Goal: Communication & Community: Answer question/provide support

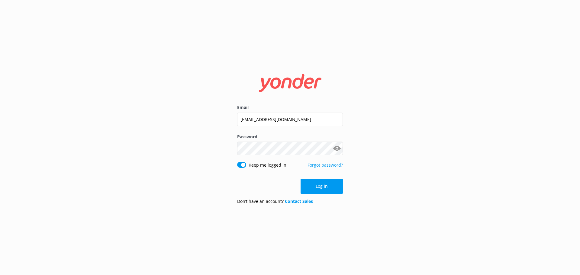
click at [337, 189] on button "Log in" at bounding box center [322, 186] width 42 height 15
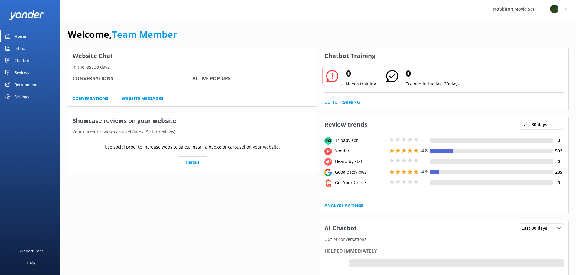
click at [17, 47] on div "Inbox" at bounding box center [20, 48] width 11 height 12
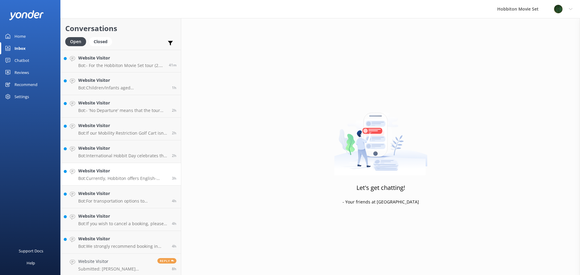
scroll to position [1, 0]
click at [138, 233] on link "Website Visitor Bot: We strongly recommend booking in advance as our tours are …" at bounding box center [121, 241] width 120 height 23
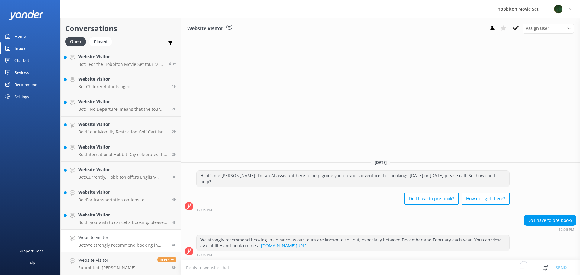
drag, startPoint x: 139, startPoint y: 235, endPoint x: 120, endPoint y: 242, distance: 20.9
click at [120, 242] on div "Website Visitor Bot: We strongly recommend booking in advance as our tours are …" at bounding box center [122, 240] width 89 height 13
click at [519, 26] on button at bounding box center [515, 28] width 11 height 9
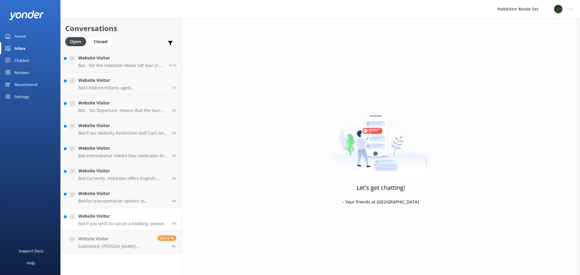
click at [143, 220] on div "Website Visitor Bot: If you wish to cancel a booking, please contact our reserv…" at bounding box center [122, 219] width 89 height 13
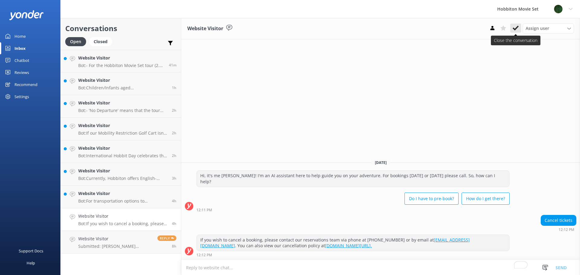
click at [512, 27] on button at bounding box center [515, 28] width 11 height 9
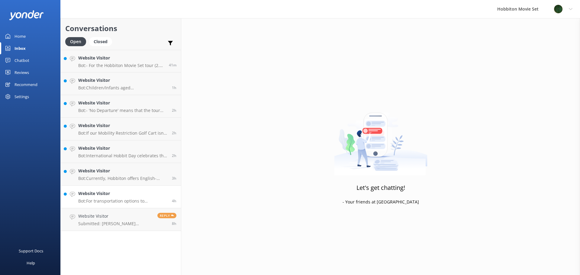
click at [116, 197] on h4 "Website Visitor" at bounding box center [122, 193] width 89 height 7
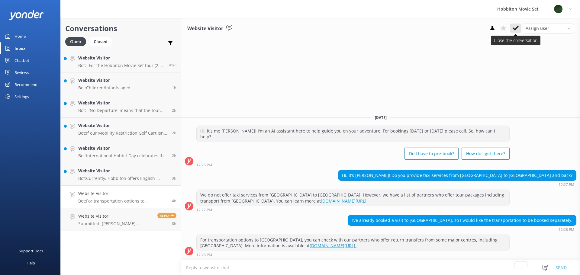
click at [520, 29] on button at bounding box center [515, 28] width 11 height 9
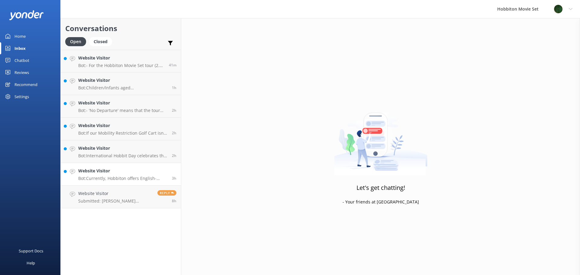
click at [136, 177] on p "Bot: Currently, Hobbiton offers English-speaking tours and Chinese-speaking tou…" at bounding box center [122, 178] width 89 height 5
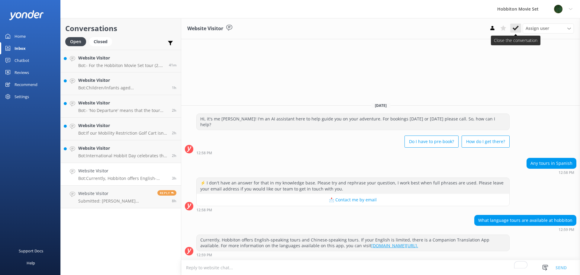
click at [516, 29] on use at bounding box center [516, 28] width 6 height 5
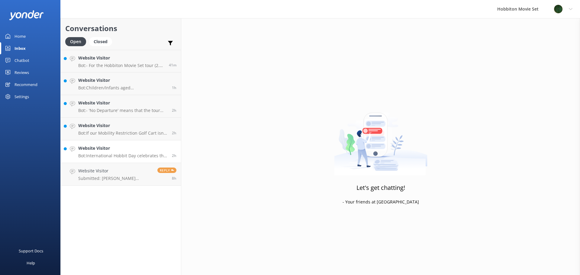
click at [103, 144] on link "Website Visitor Bot: International Hobbit Day celebrates the birthdays of Bilbo…" at bounding box center [121, 152] width 120 height 23
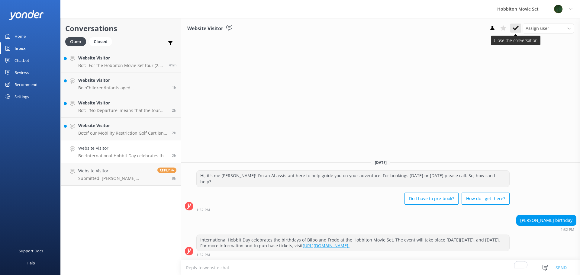
click at [516, 26] on icon at bounding box center [516, 28] width 6 height 6
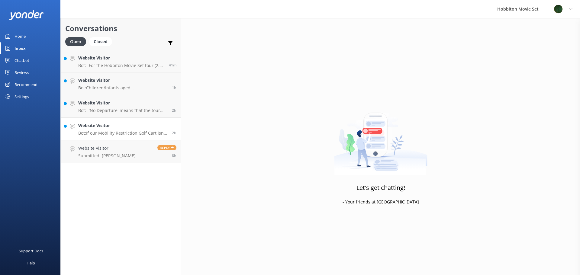
click at [108, 126] on h4 "Website Visitor" at bounding box center [122, 125] width 89 height 7
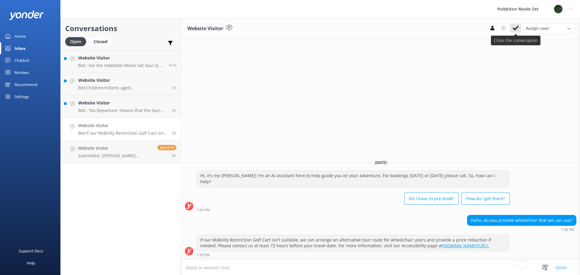
click at [517, 28] on use at bounding box center [516, 28] width 6 height 5
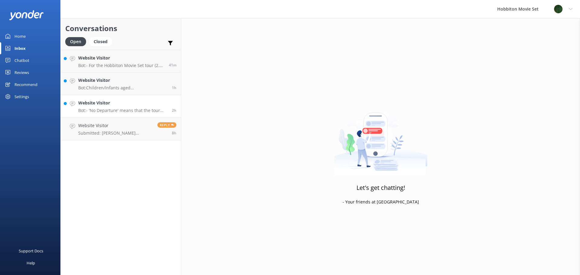
click at [111, 106] on h4 "Website Visitor" at bounding box center [122, 103] width 89 height 7
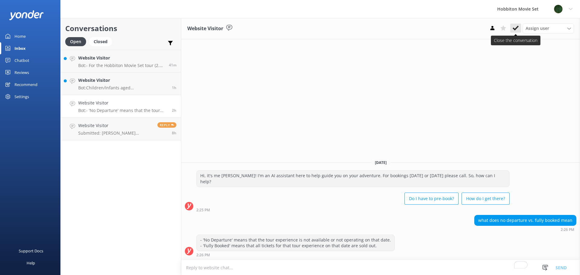
click at [513, 26] on icon at bounding box center [516, 28] width 6 height 6
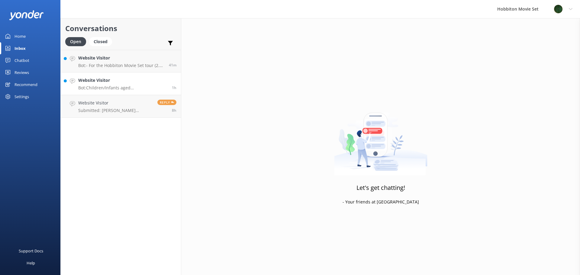
click at [139, 83] on h4 "Website Visitor" at bounding box center [122, 80] width 89 height 7
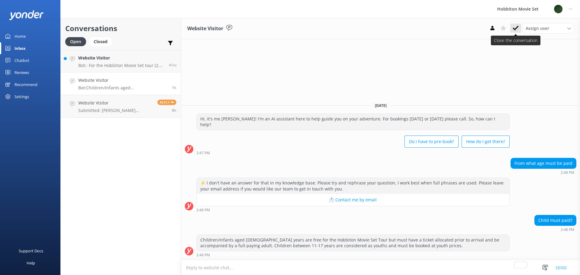
click at [516, 30] on icon at bounding box center [516, 28] width 6 height 6
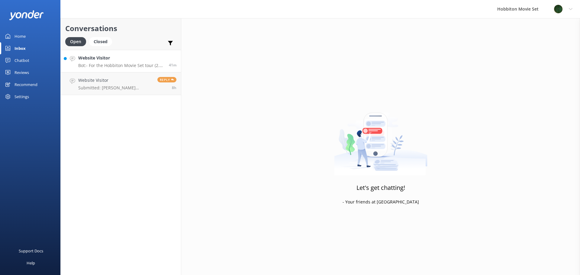
click at [150, 62] on div "Website Visitor Bot: - For the Hobbiton Movie Set tour (2.5 hour tour), cancell…" at bounding box center [121, 61] width 86 height 13
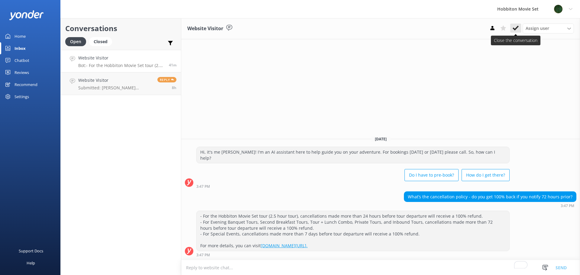
click at [517, 25] on button at bounding box center [515, 28] width 11 height 9
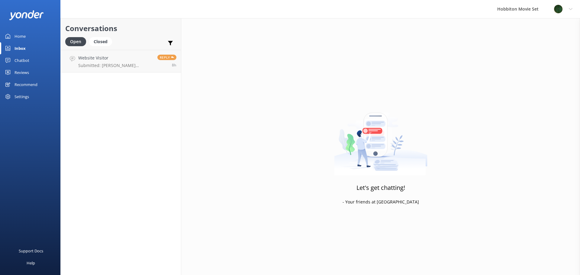
click at [126, 70] on link "Website Visitor Submitted: [PERSON_NAME] [PERSON_NAME][EMAIL_ADDRESS][DOMAIN_NA…" at bounding box center [121, 61] width 120 height 23
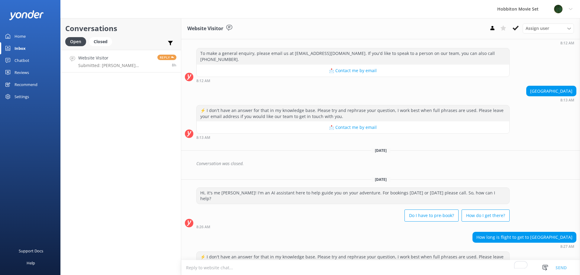
scroll to position [240, 0]
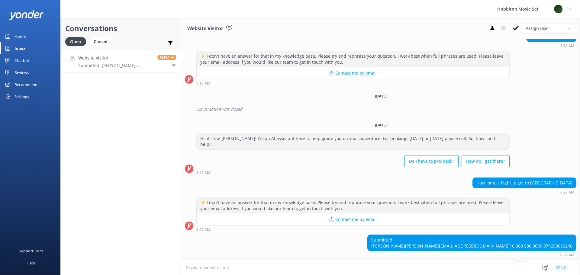
click at [540, 241] on div "Submitted: [PERSON_NAME] [PERSON_NAME][EMAIL_ADDRESS][DOMAIN_NAME] 10 000 580 0…" at bounding box center [472, 243] width 209 height 16
drag, startPoint x: 538, startPoint y: 234, endPoint x: 504, endPoint y: 235, distance: 34.2
click at [504, 235] on div "Submitted: [PERSON_NAME] [PERSON_NAME][EMAIL_ADDRESS][DOMAIN_NAME] 10 000 580 0…" at bounding box center [472, 243] width 209 height 16
copy div "[PERSON_NAME]"
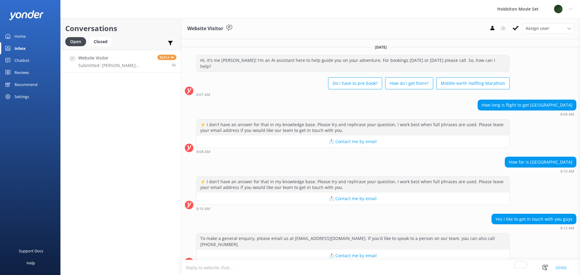
click at [24, 45] on div "Inbox" at bounding box center [20, 48] width 11 height 12
